Goal: Find specific fact: Find specific fact

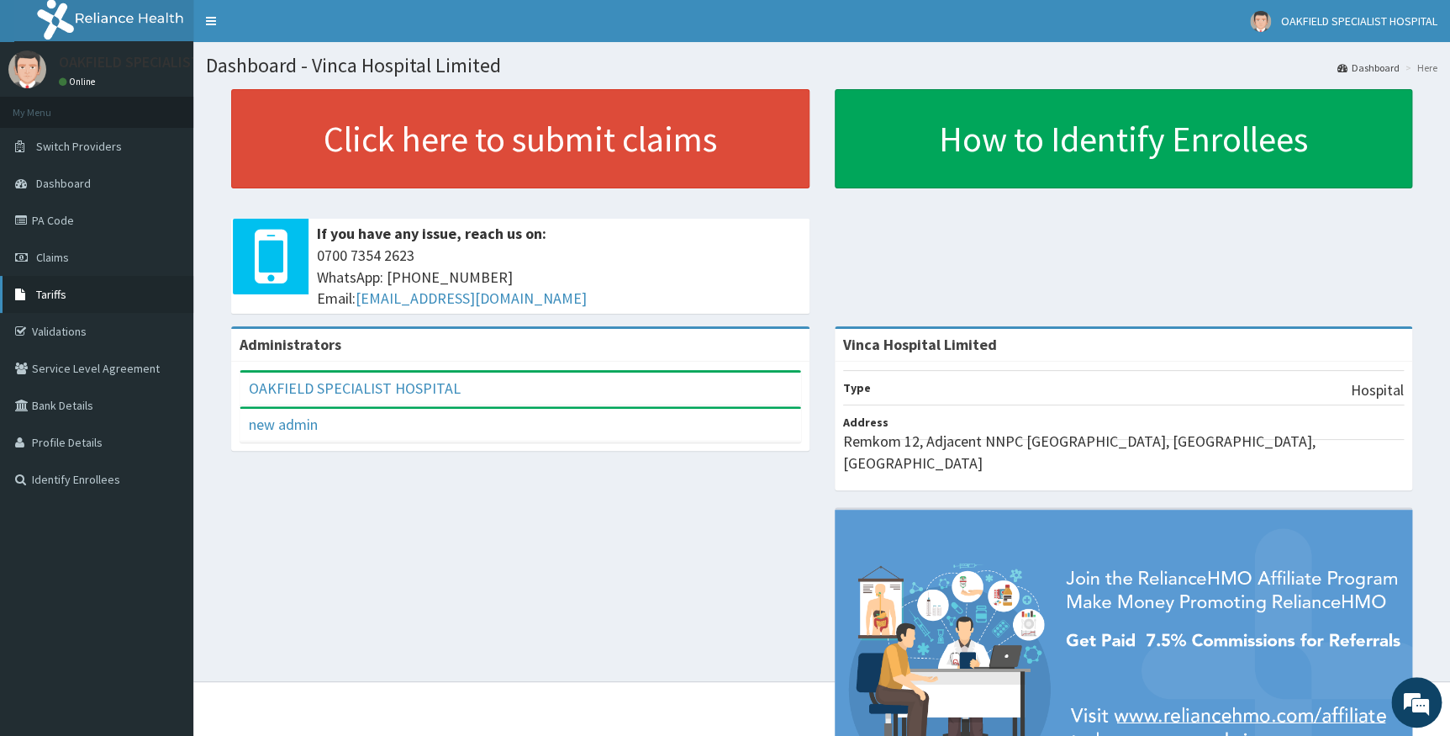
click at [65, 294] on span "Tariffs" at bounding box center [51, 294] width 30 height 15
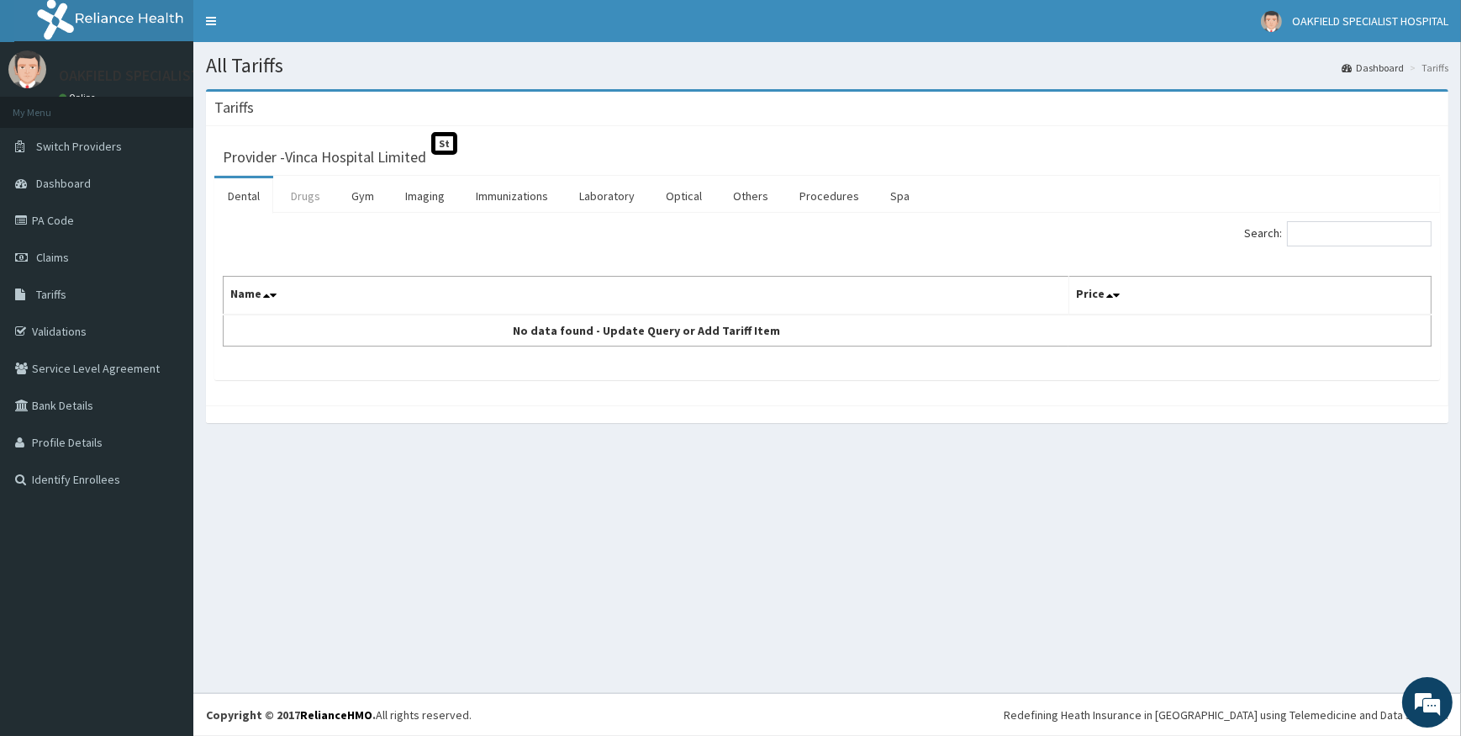
click at [310, 198] on link "Drugs" at bounding box center [305, 195] width 56 height 35
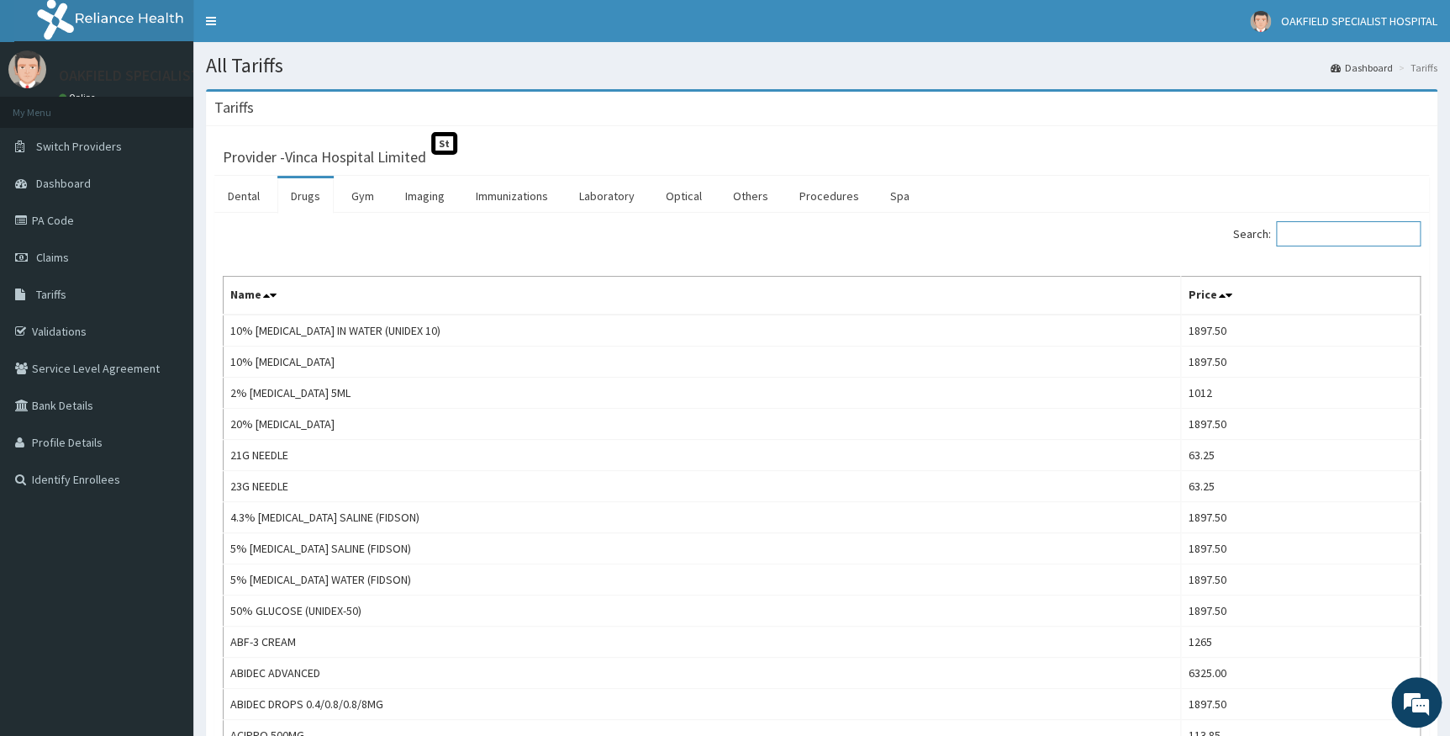
click at [1334, 234] on input "Search:" at bounding box center [1348, 233] width 145 height 25
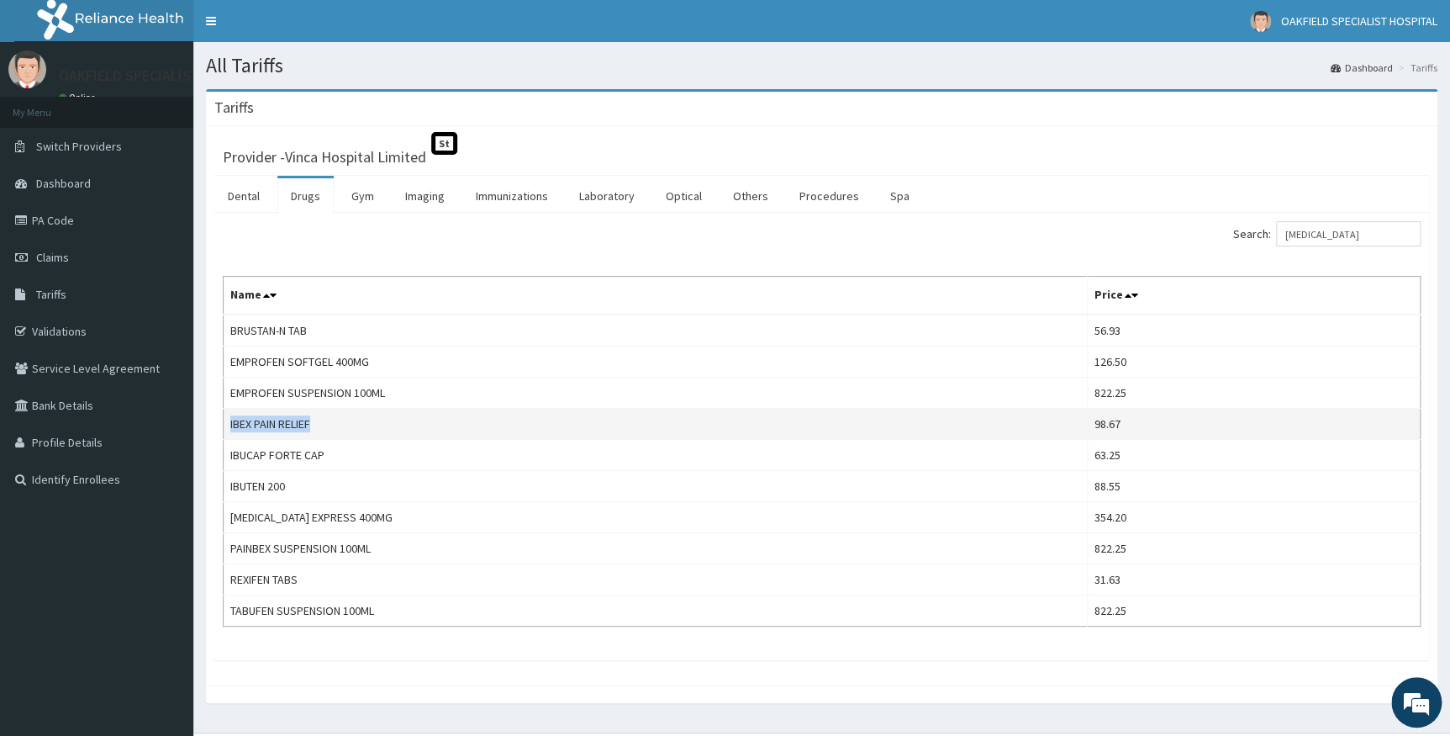
drag, startPoint x: 231, startPoint y: 422, endPoint x: 323, endPoint y: 425, distance: 91.7
click at [325, 422] on td "IBEX PAIN RELIEF" at bounding box center [656, 424] width 864 height 31
copy td "IBEX PAIN RELIEF"
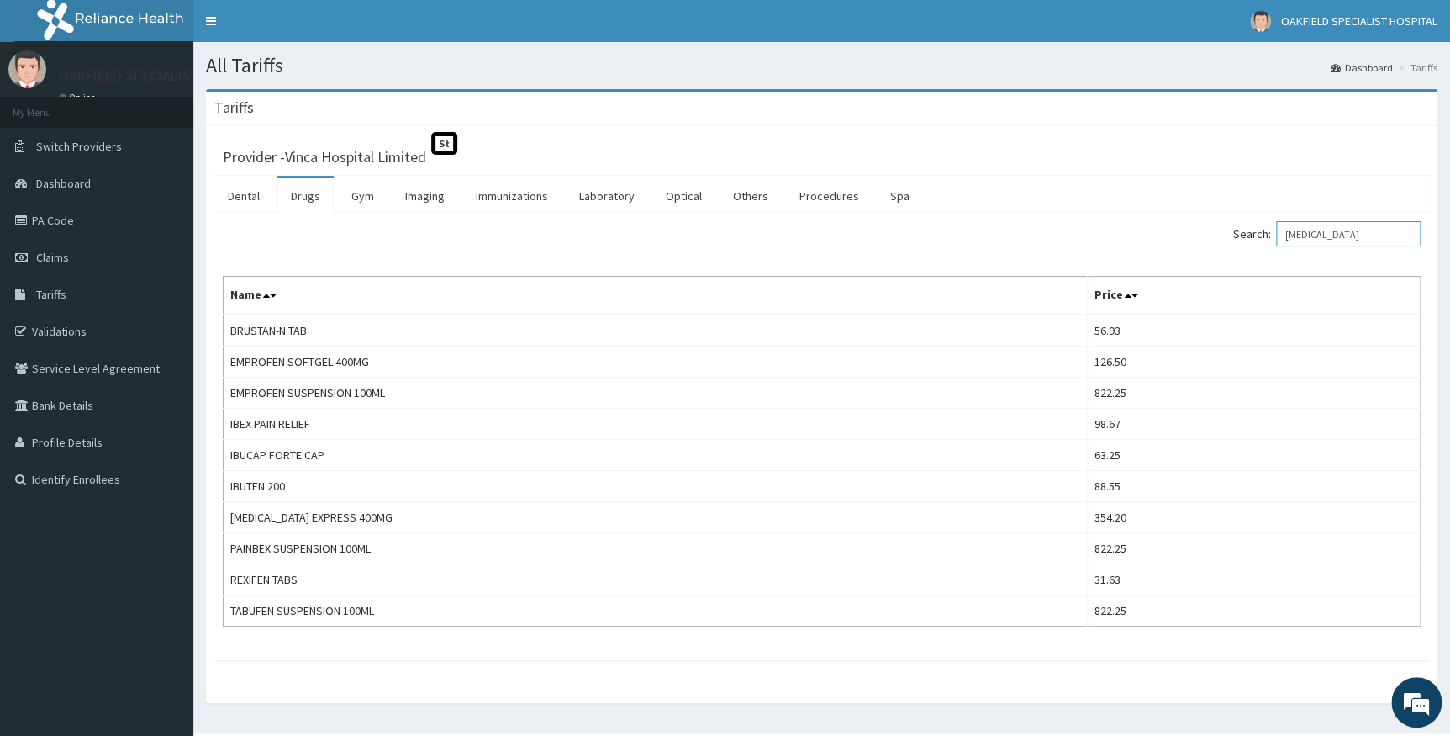
click at [1358, 239] on input "IBUPROFEN" at bounding box center [1348, 233] width 145 height 25
type input "I"
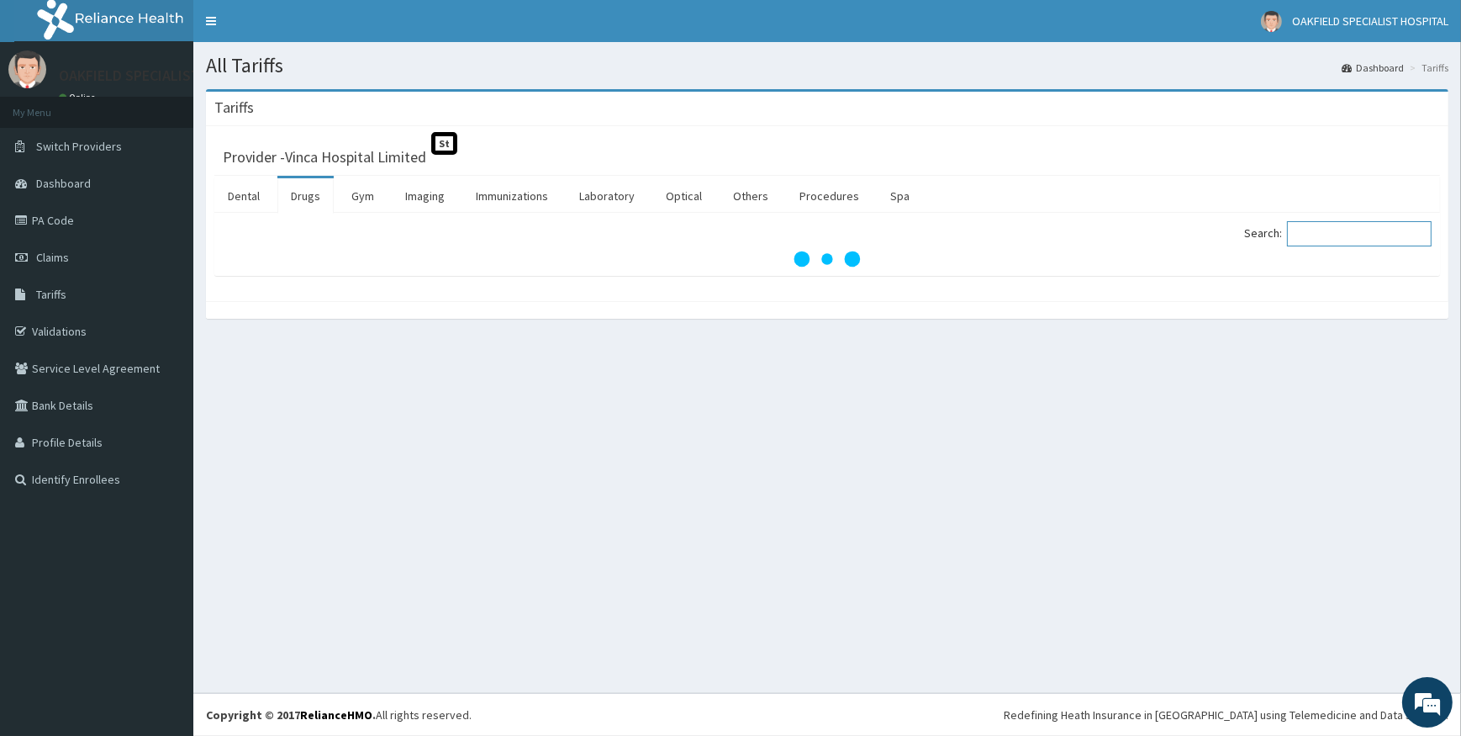
paste input "CIPROFLOXACIN"
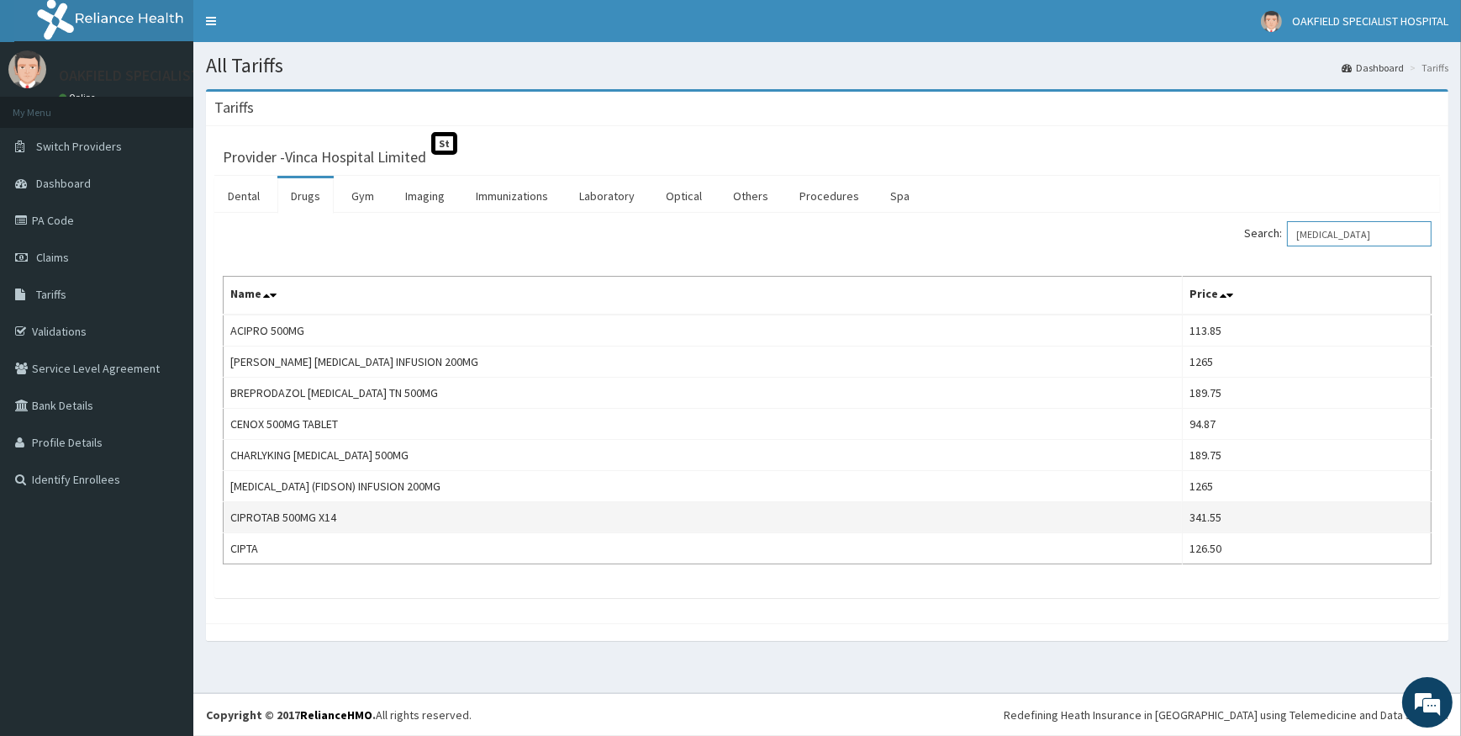
type input "CIPROFLOXACIN"
drag, startPoint x: 229, startPoint y: 515, endPoint x: 344, endPoint y: 515, distance: 115.2
click at [344, 515] on td "CIPROTAB 500MG X14" at bounding box center [703, 517] width 959 height 31
copy td "CIPROTAB 500MG X14"
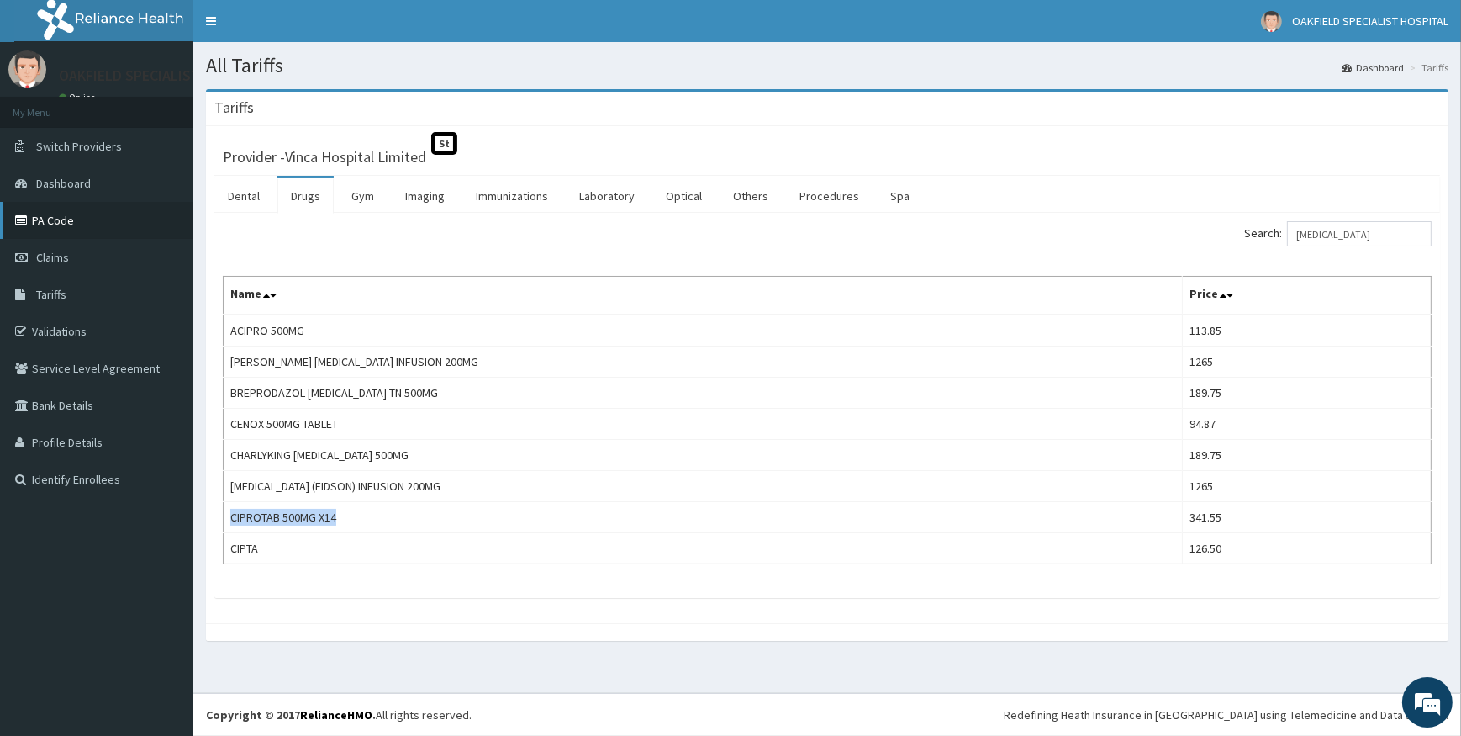
click at [64, 215] on link "PA Code" at bounding box center [96, 220] width 193 height 37
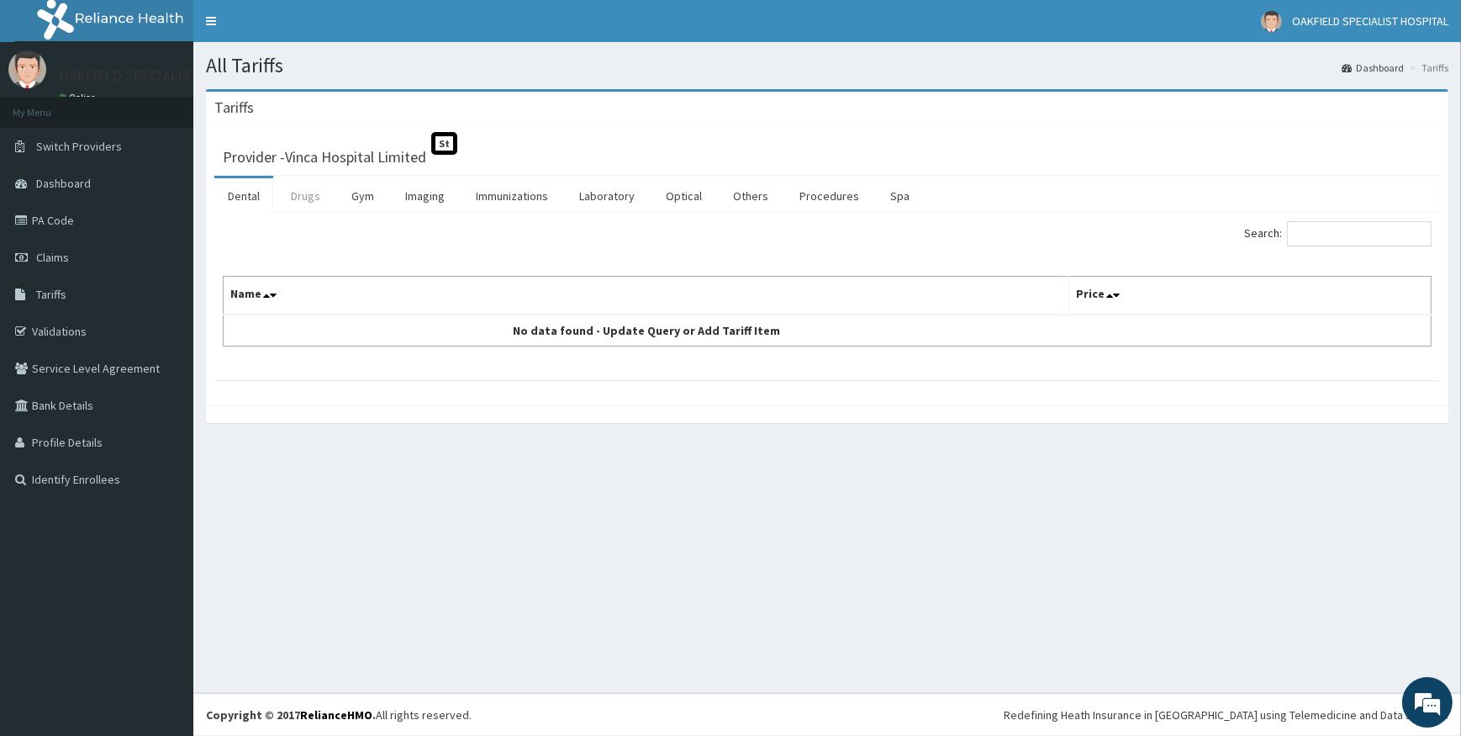
drag, startPoint x: 299, startPoint y: 198, endPoint x: 308, endPoint y: 195, distance: 9.1
click at [299, 198] on link "Drugs" at bounding box center [305, 195] width 56 height 35
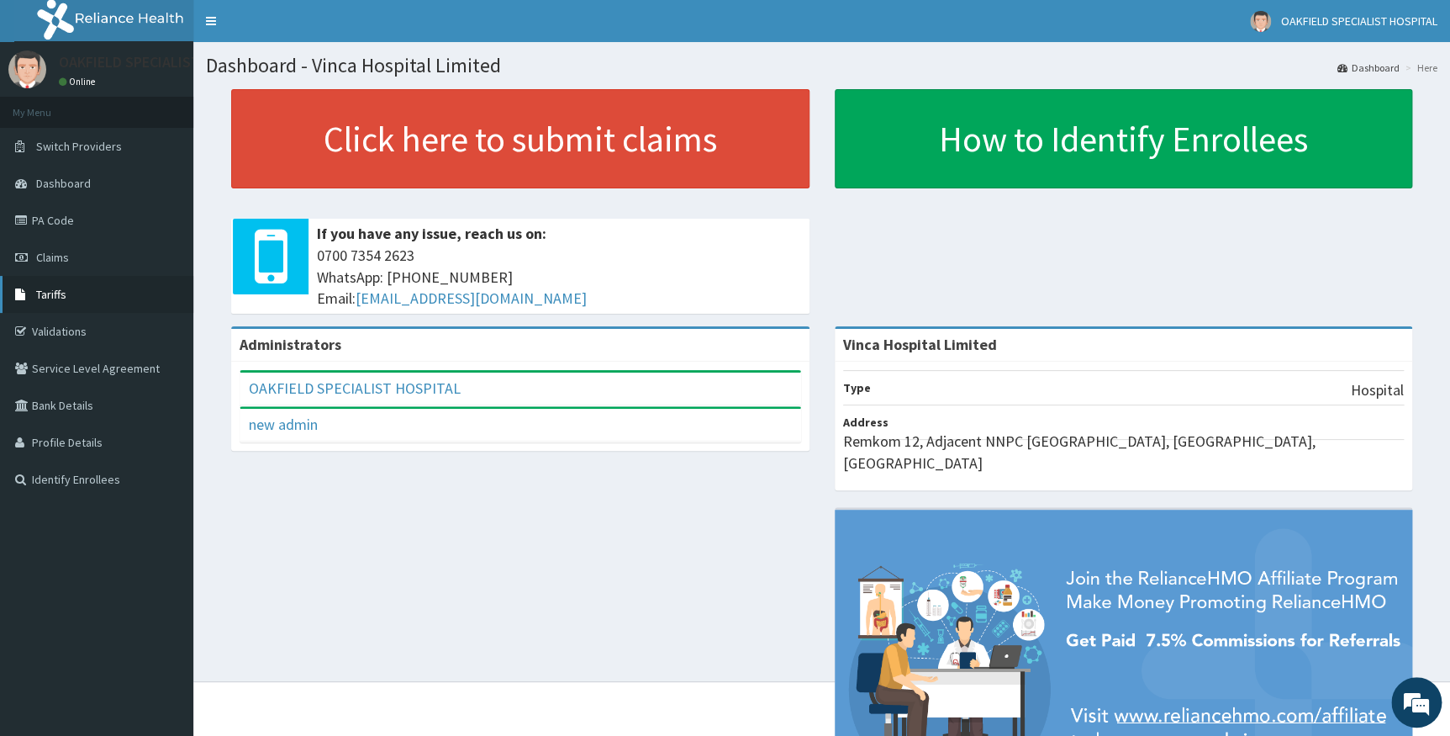
click at [33, 287] on link "Tariffs" at bounding box center [96, 294] width 193 height 37
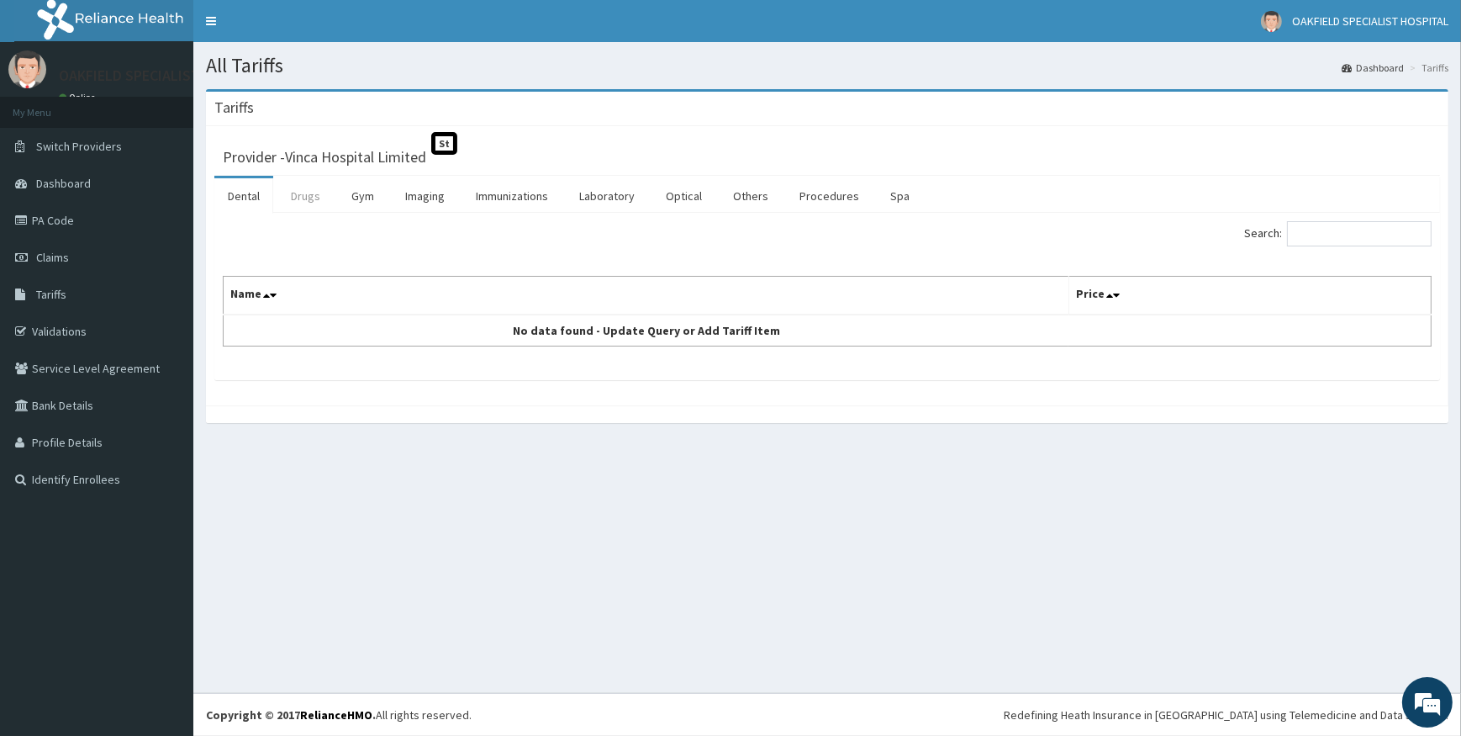
click at [304, 199] on link "Drugs" at bounding box center [305, 195] width 56 height 35
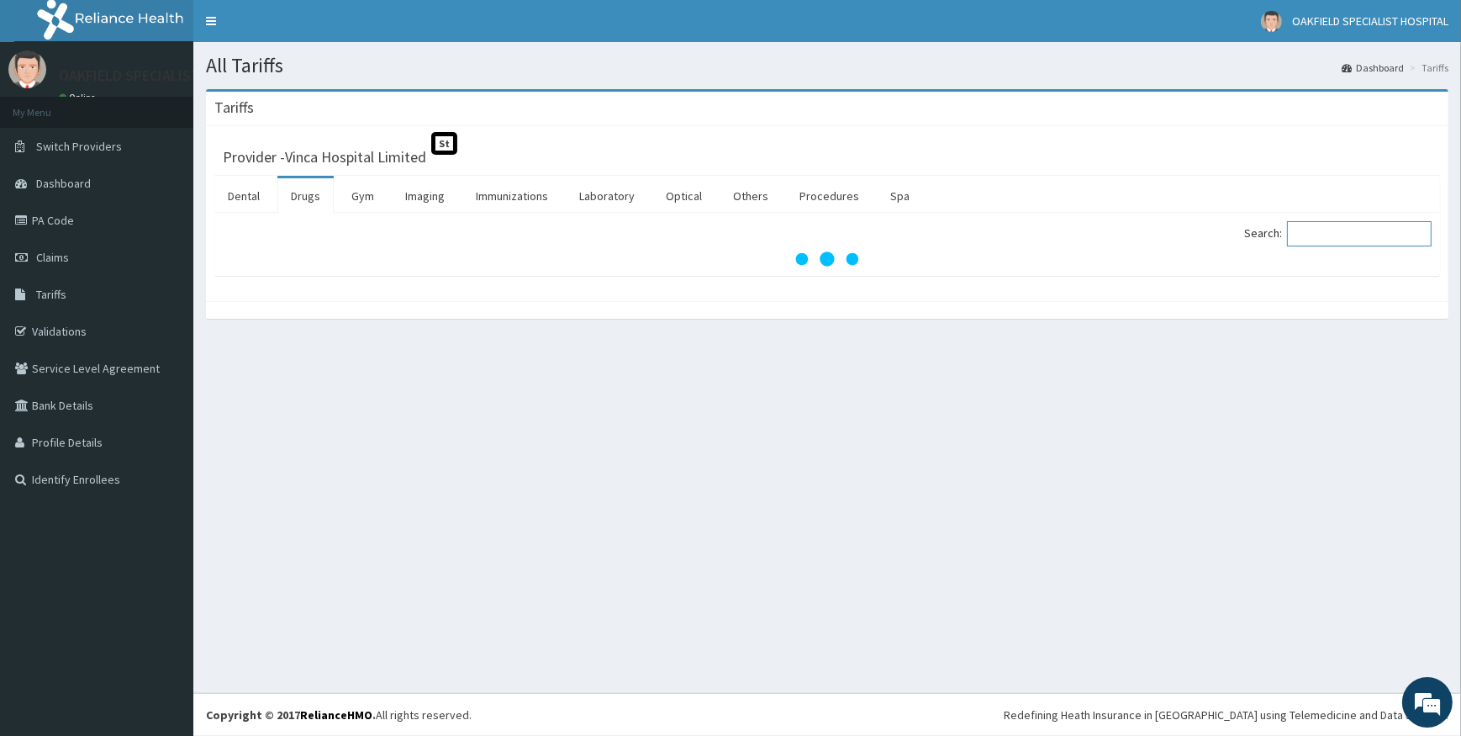
click at [1334, 240] on input "Search:" at bounding box center [1359, 233] width 145 height 25
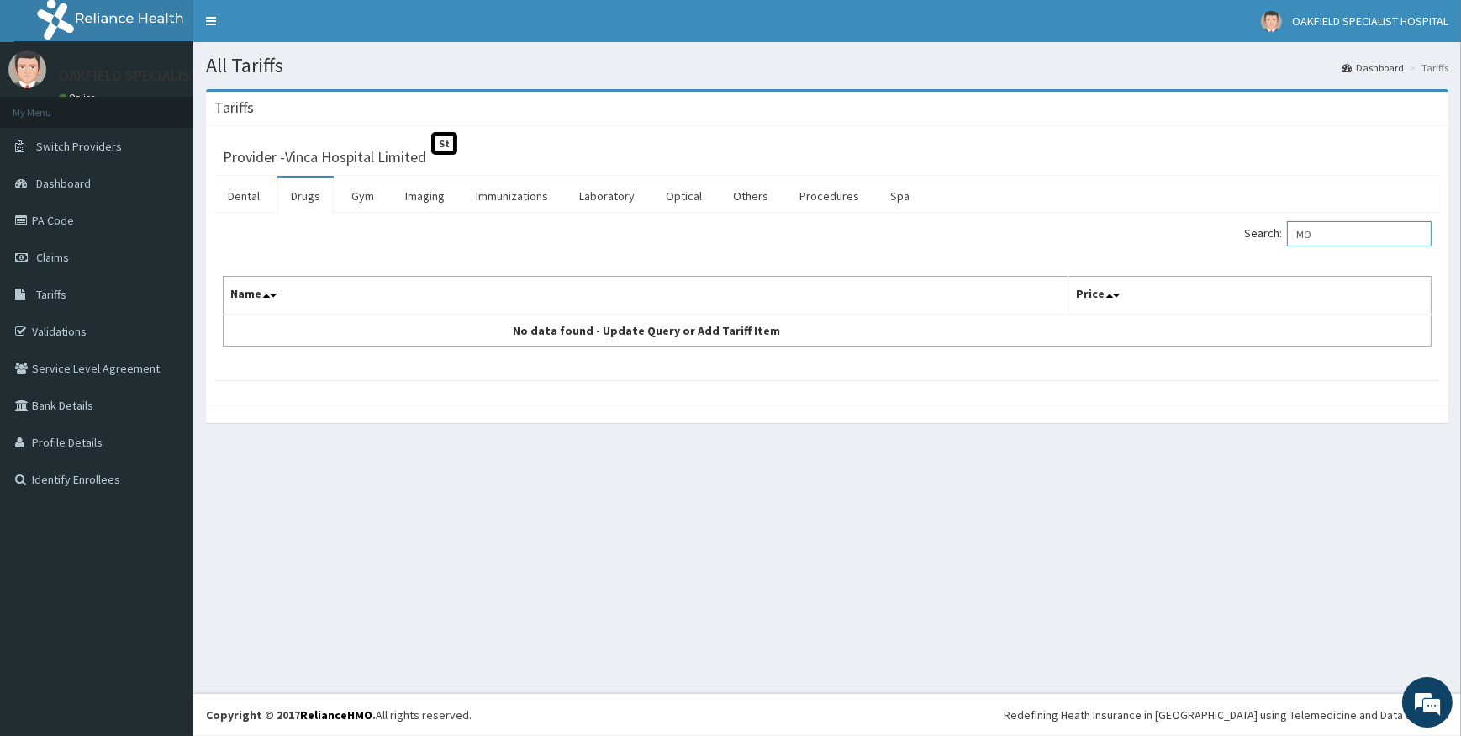
type input "M"
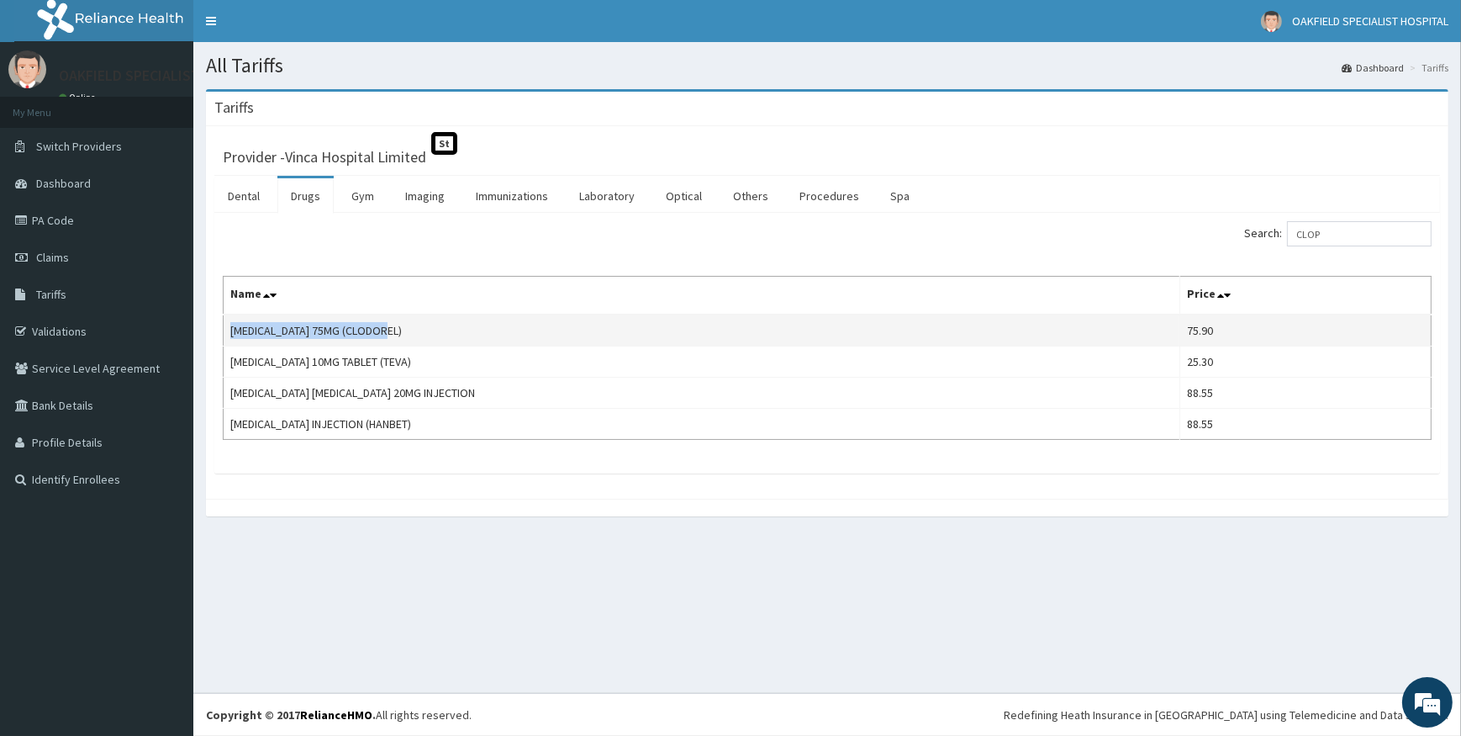
drag, startPoint x: 232, startPoint y: 328, endPoint x: 394, endPoint y: 330, distance: 162.3
click at [394, 330] on td "CLOPIDOGREL 75MG (CLODOREL)" at bounding box center [702, 330] width 957 height 32
copy td "CLOPIDOGREL 75MG (CLODOREL)"
click at [1340, 239] on input "CLOP" at bounding box center [1359, 233] width 145 height 25
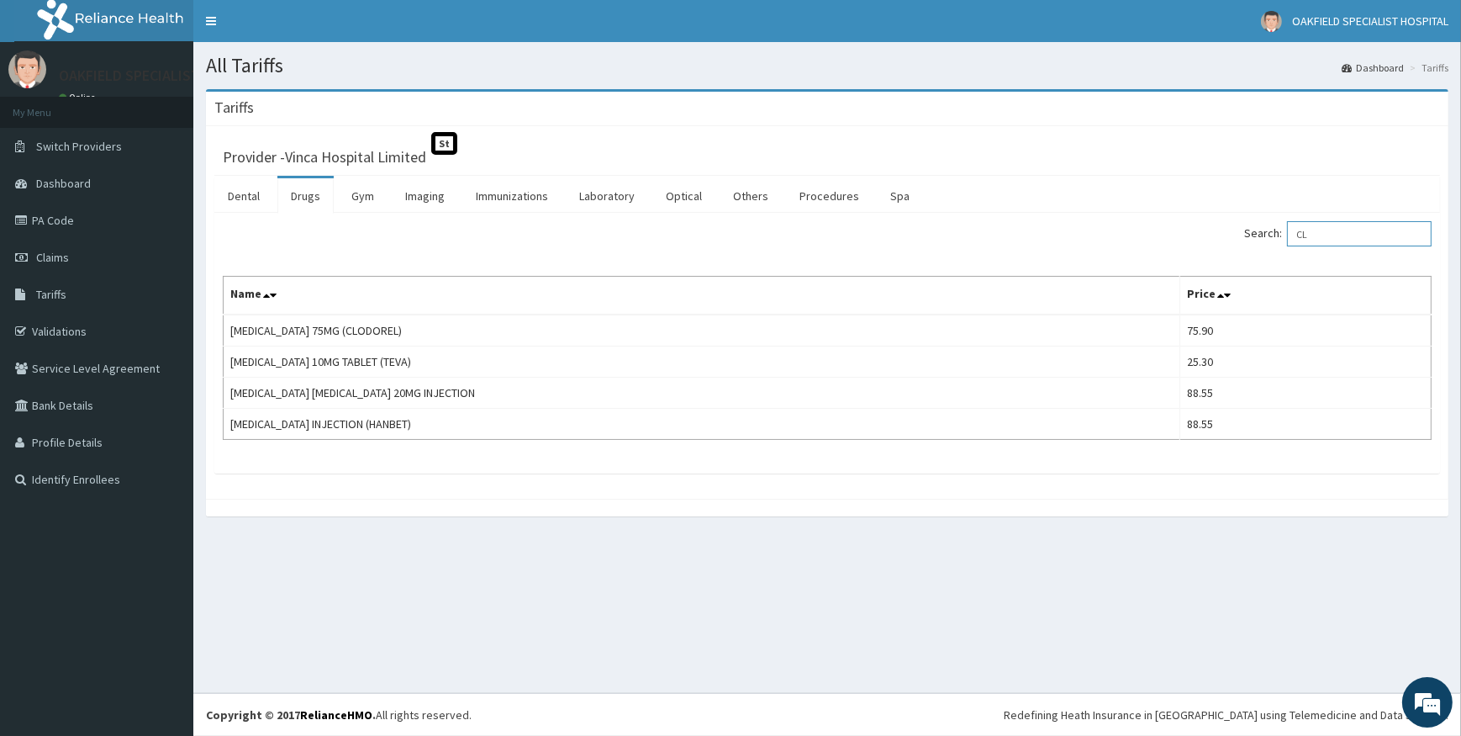
type input "C"
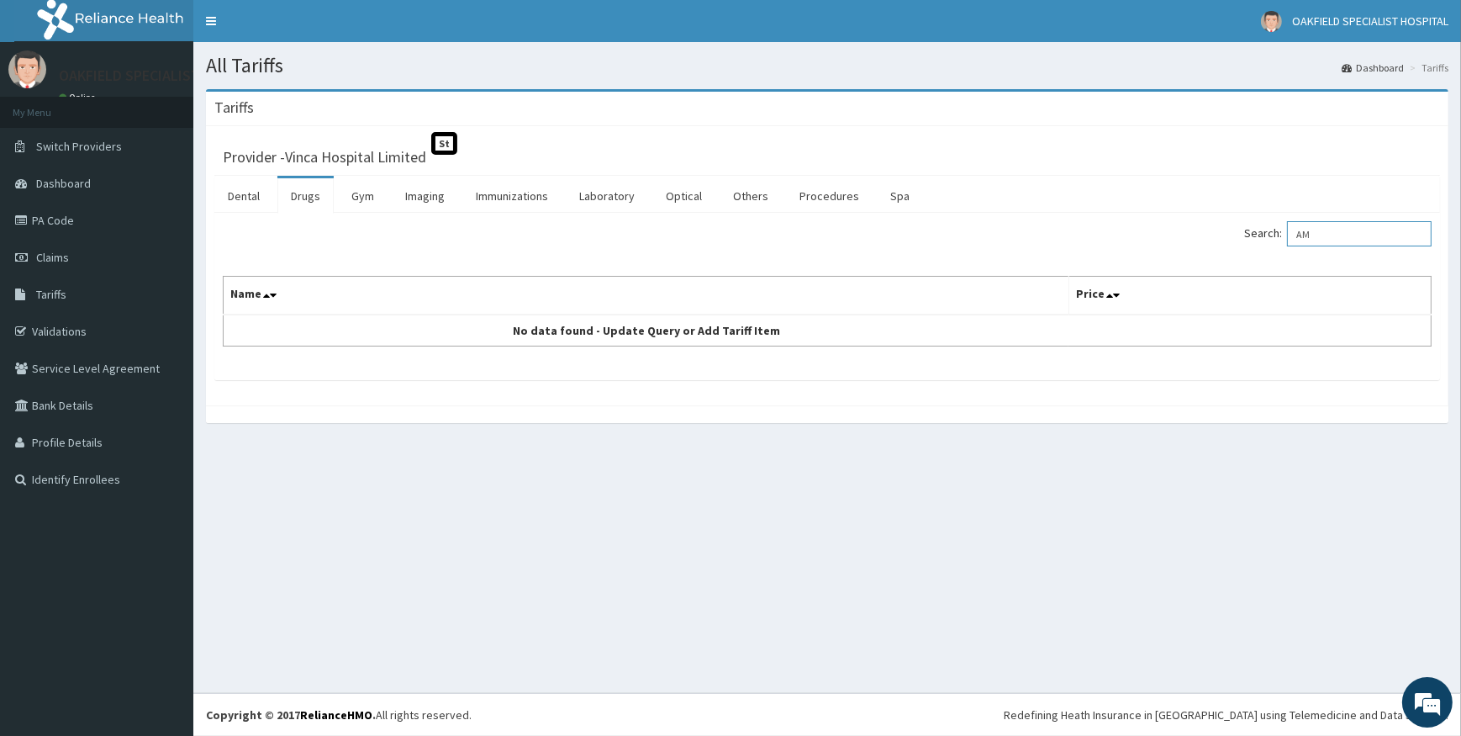
type input "A"
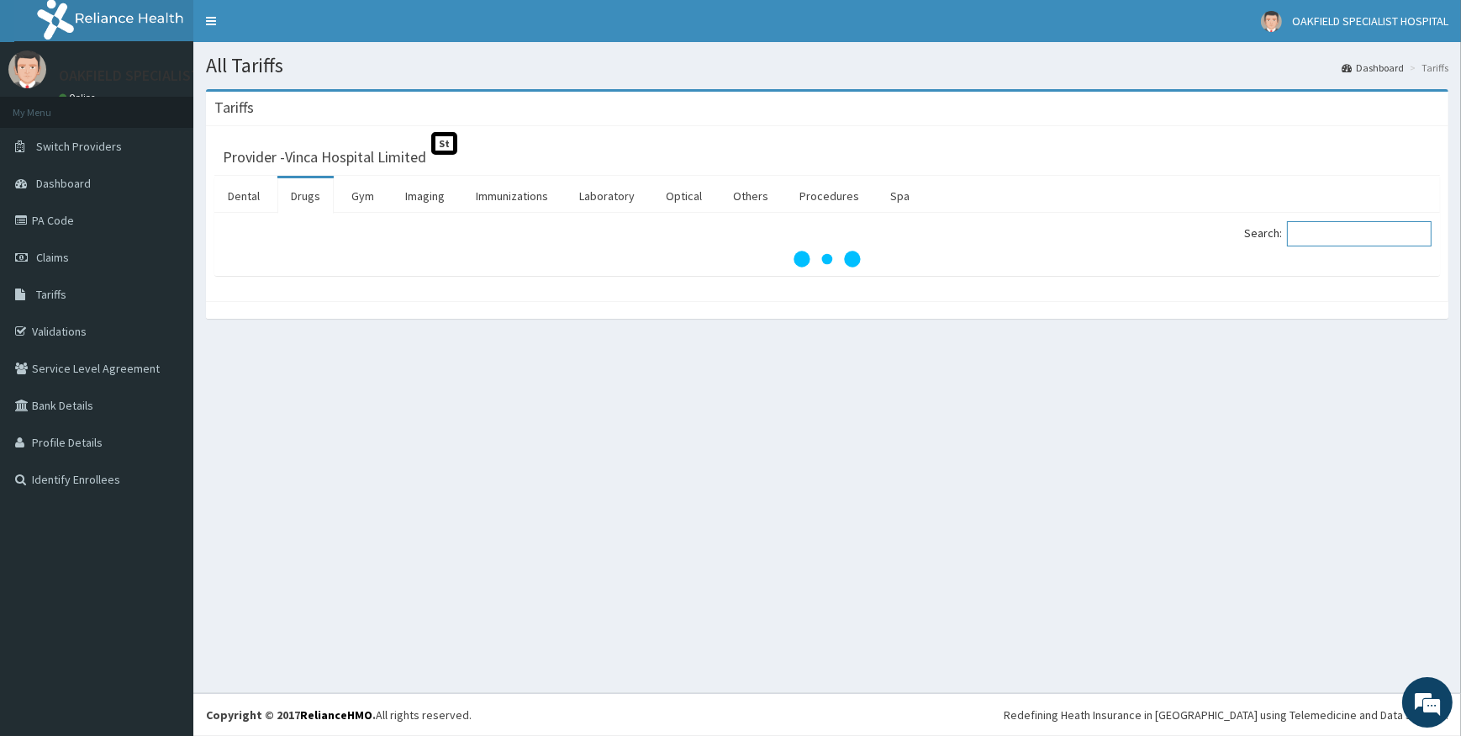
paste input "AMYTRIPTILIN"
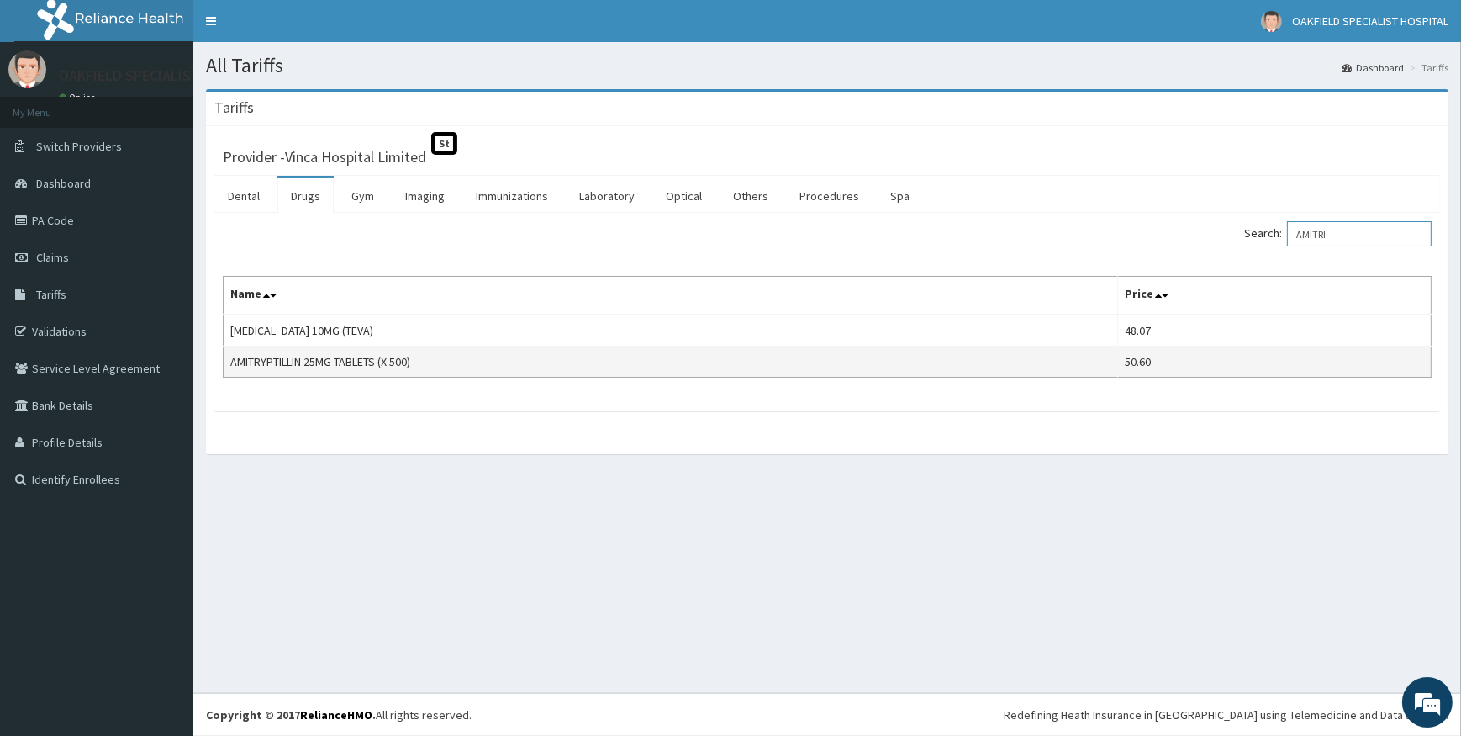
type input "AMITRI"
drag, startPoint x: 230, startPoint y: 359, endPoint x: 420, endPoint y: 360, distance: 190.0
click at [420, 360] on td "AMITRYPTILLIN 25MG TABLETS (X 500)" at bounding box center [671, 361] width 895 height 31
copy td "AMITRYPTILLIN 25MG TABLETS (X 500)"
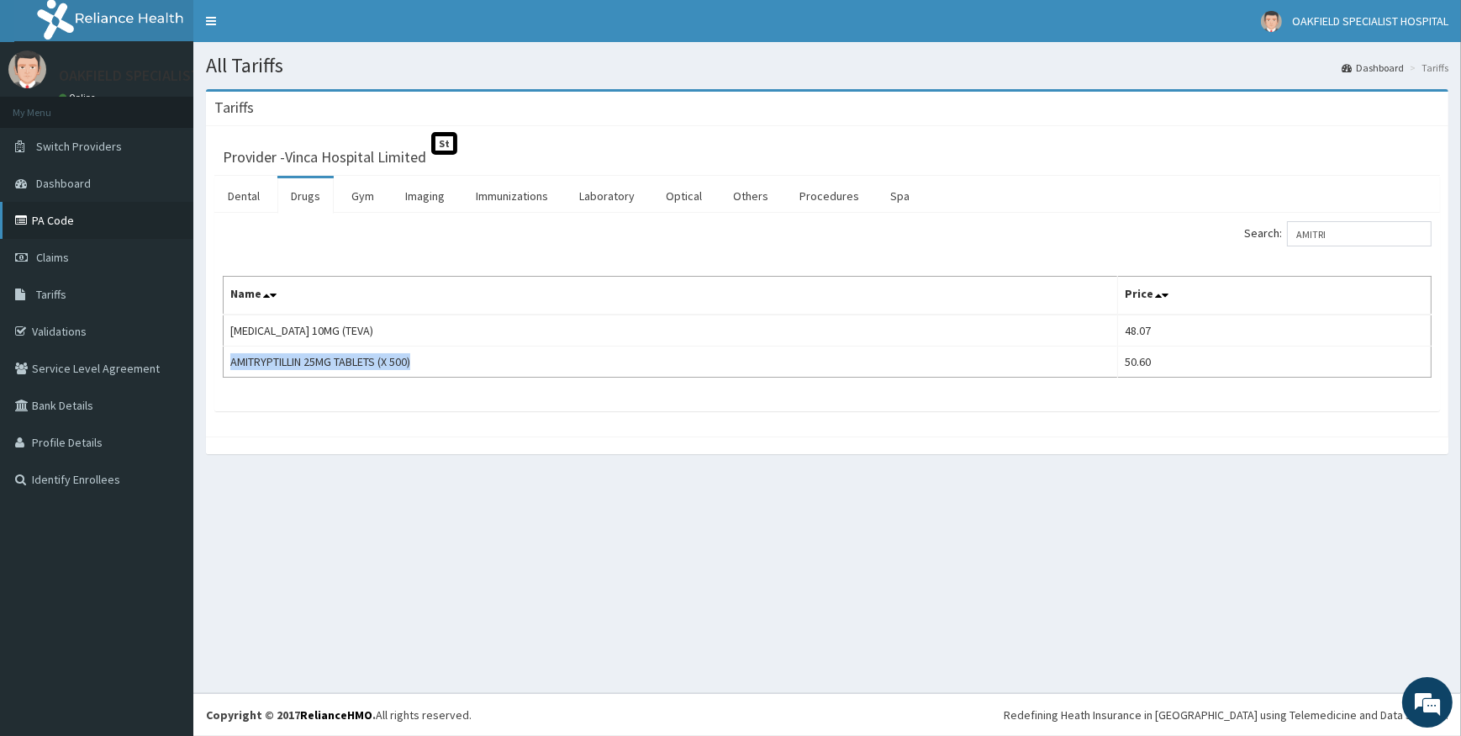
drag, startPoint x: 32, startPoint y: 222, endPoint x: 75, endPoint y: 209, distance: 44.9
click at [33, 221] on link "PA Code" at bounding box center [96, 220] width 193 height 37
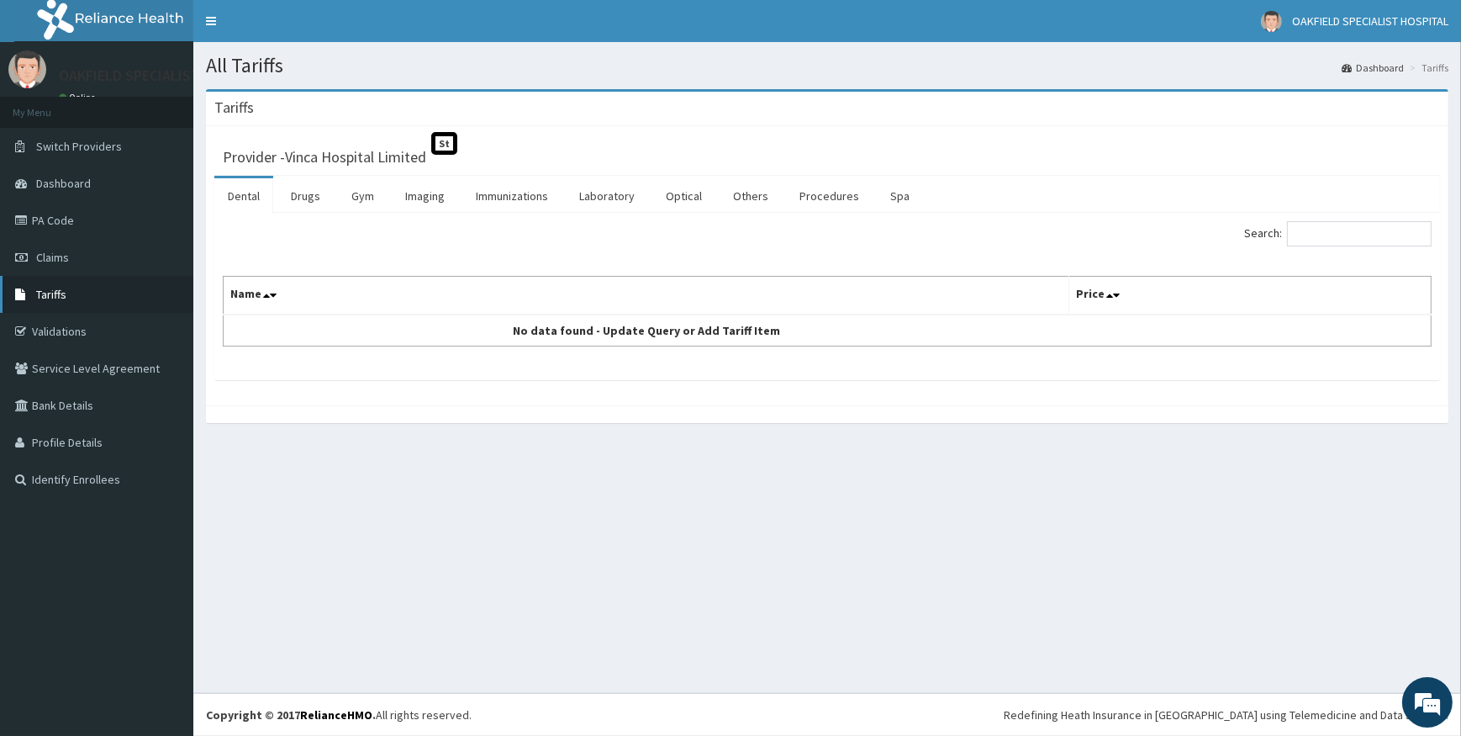
click at [46, 297] on span "Tariffs" at bounding box center [51, 294] width 30 height 15
drag, startPoint x: 90, startPoint y: 219, endPoint x: 507, endPoint y: 115, distance: 429.7
click at [92, 218] on link "PA Code" at bounding box center [96, 220] width 193 height 37
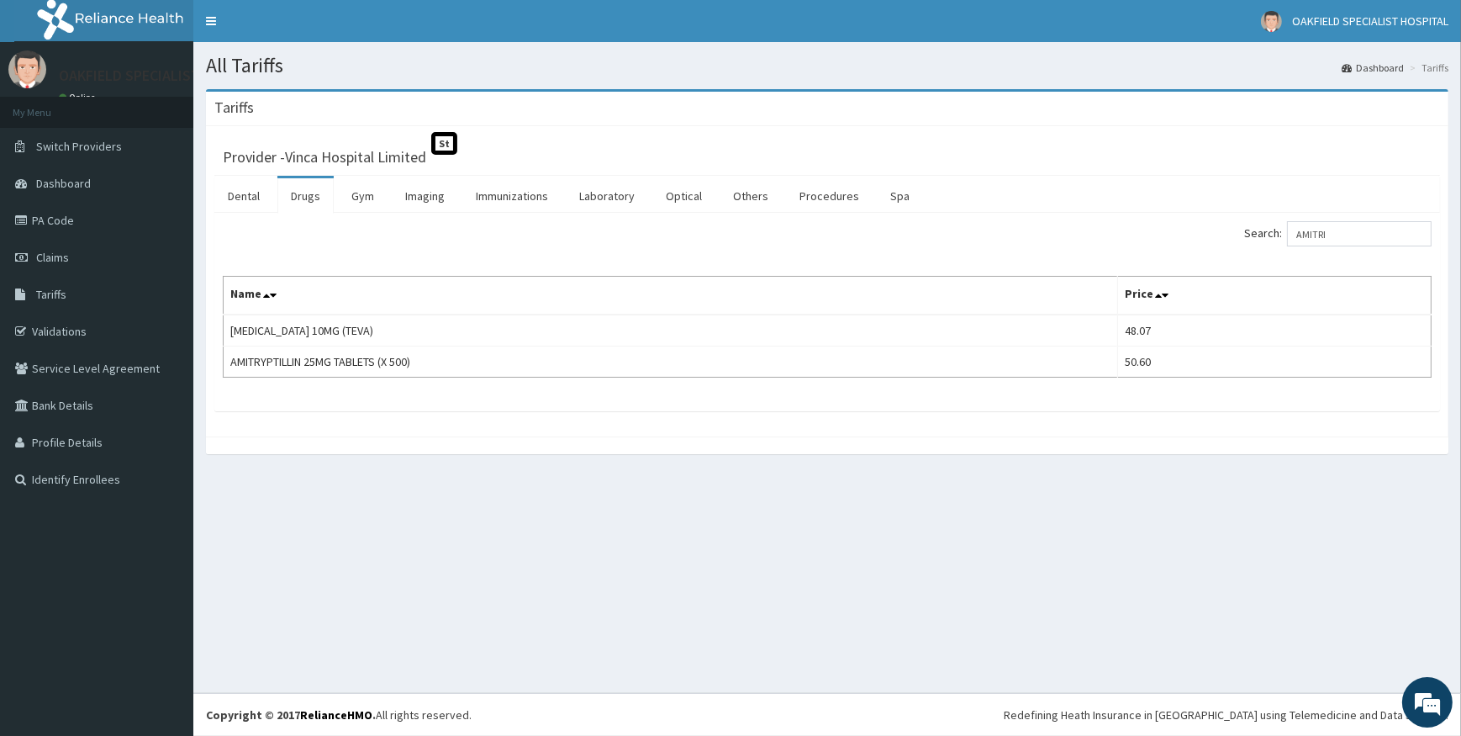
type input "AMITRI"
